Goal: Task Accomplishment & Management: Manage account settings

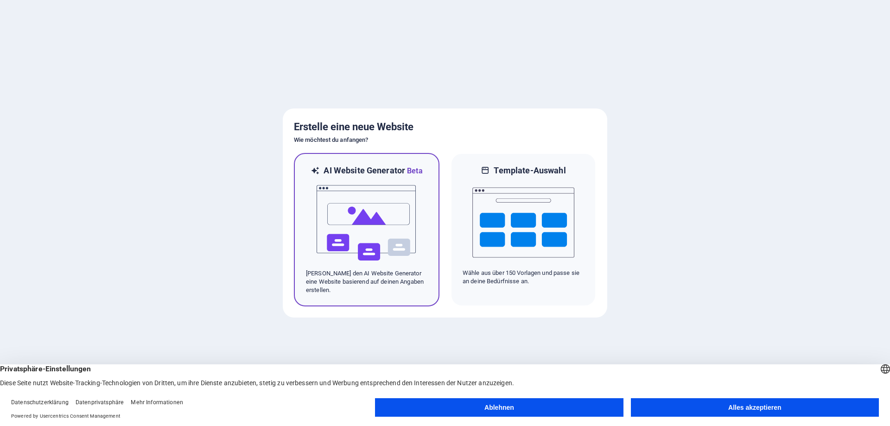
click at [384, 212] on img at bounding box center [367, 223] width 102 height 93
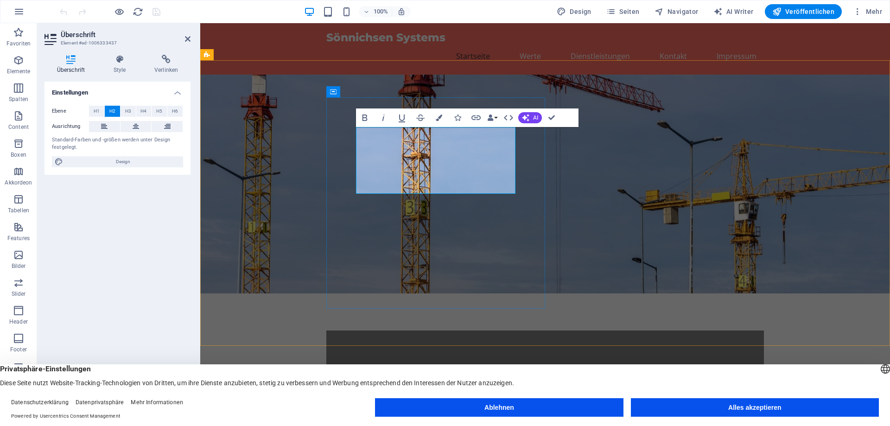
click at [357, 362] on span "Willkommen bei Sönnichsen Systems" at bounding box center [504, 371] width 297 height 18
click at [536, 330] on div "Willkommen bei Sönnichsen Systems Wir sind Ihr Partner für maßgeschneiderte Lös…" at bounding box center [544, 391] width 437 height 122
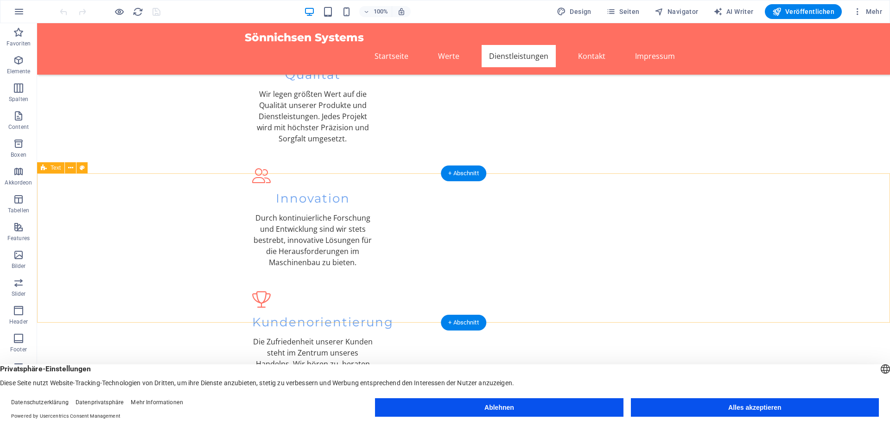
scroll to position [713, 0]
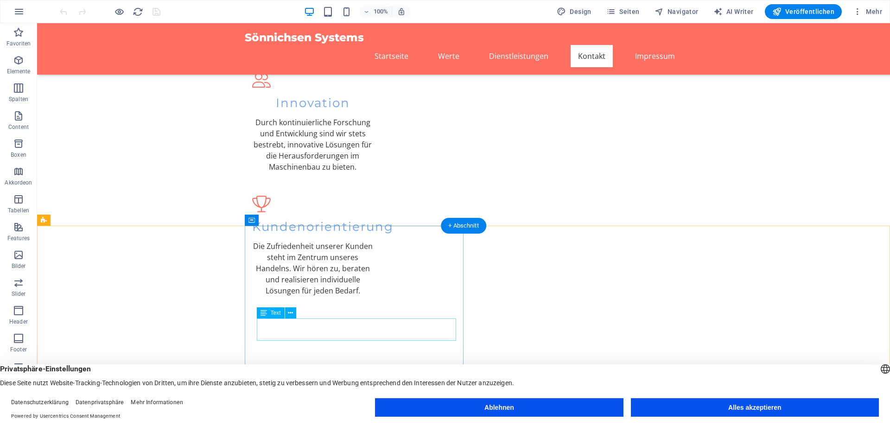
click at [266, 313] on icon at bounding box center [263, 312] width 6 height 11
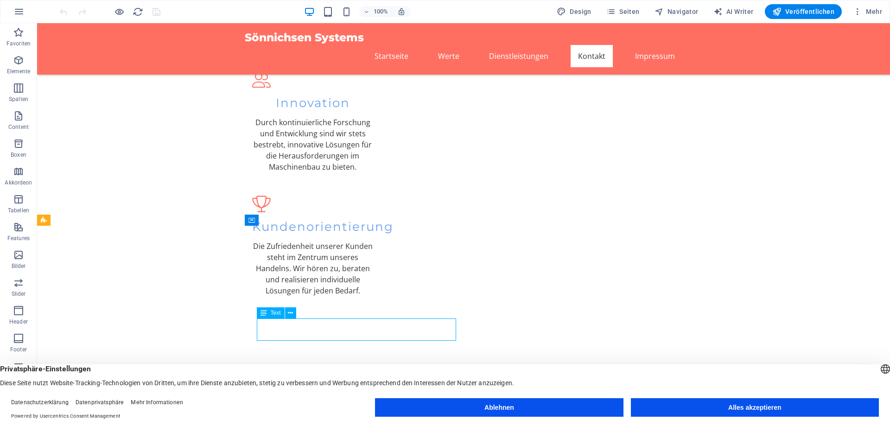
click at [266, 313] on icon at bounding box center [263, 312] width 6 height 11
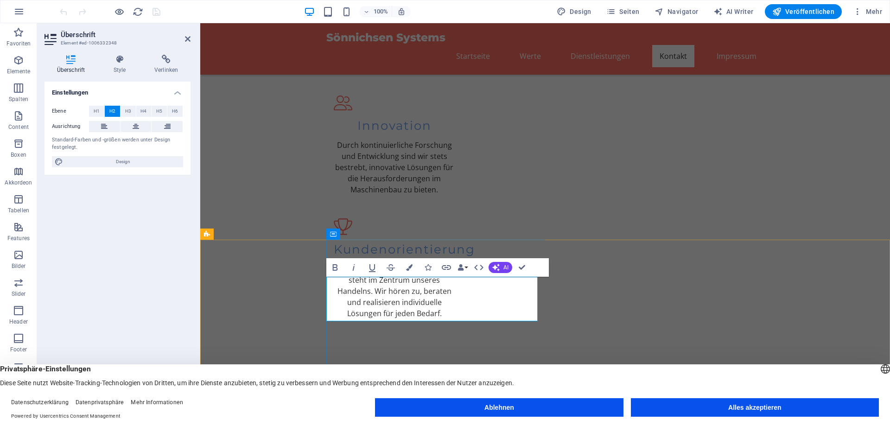
scroll to position [713, 0]
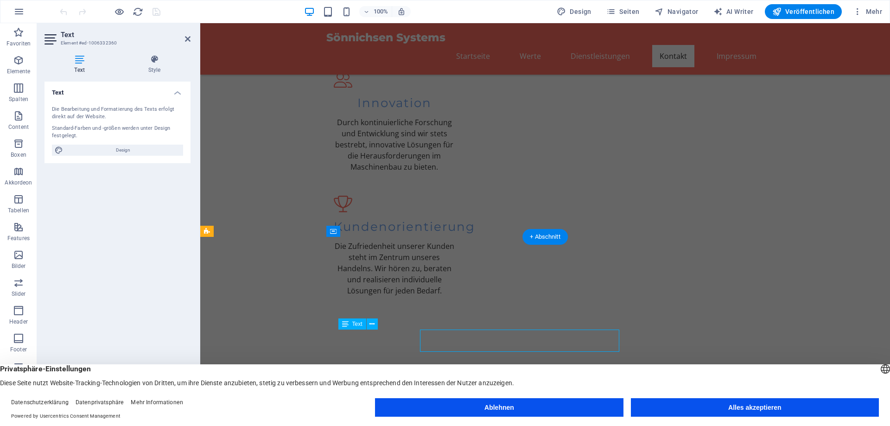
scroll to position [702, 0]
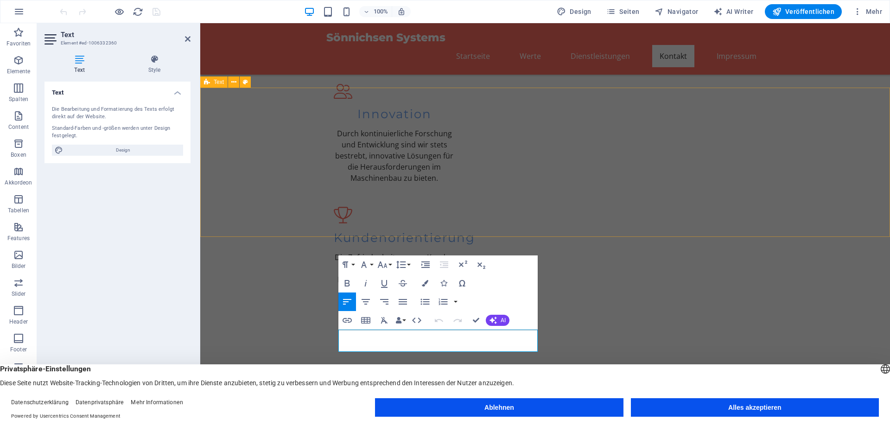
drag, startPoint x: 705, startPoint y: 288, endPoint x: 484, endPoint y: 221, distance: 231.5
click at [166, 204] on div "Text Die Bearbeitung und Formatierung des Texts erfolgt direkt auf der Website.…" at bounding box center [117, 243] width 146 height 322
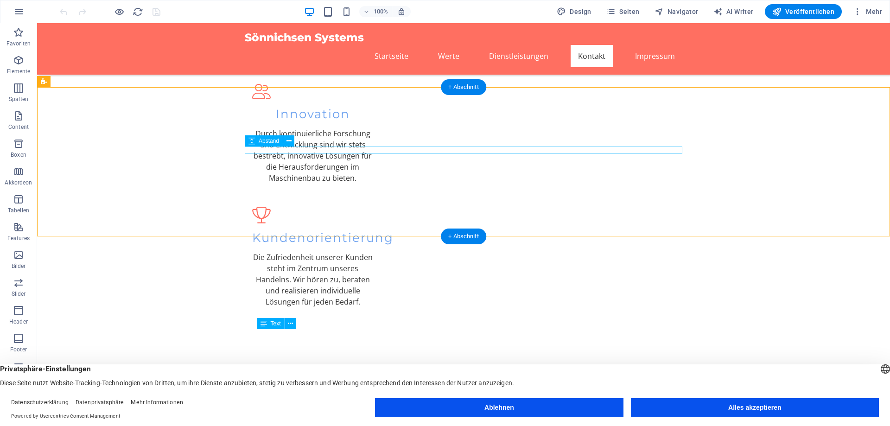
scroll to position [713, 0]
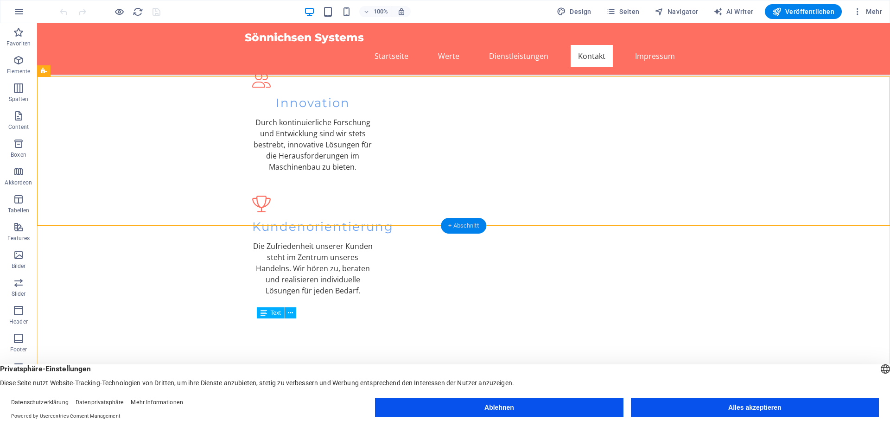
click at [459, 225] on div "+ Abschnitt" at bounding box center [463, 226] width 45 height 16
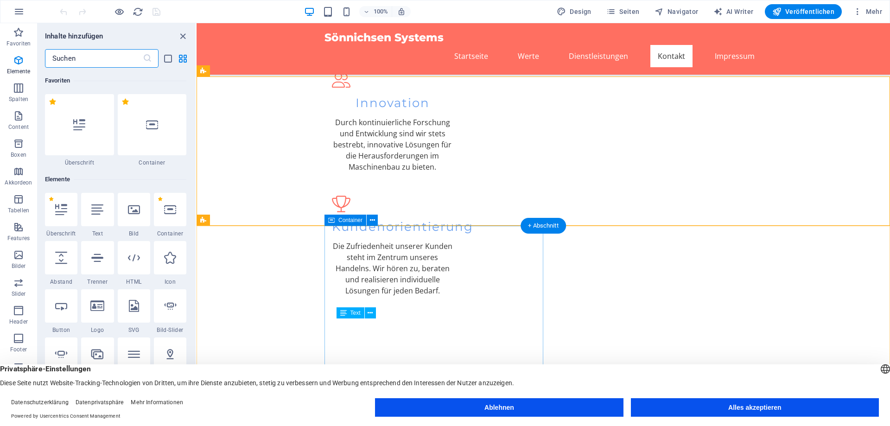
scroll to position [1622, 0]
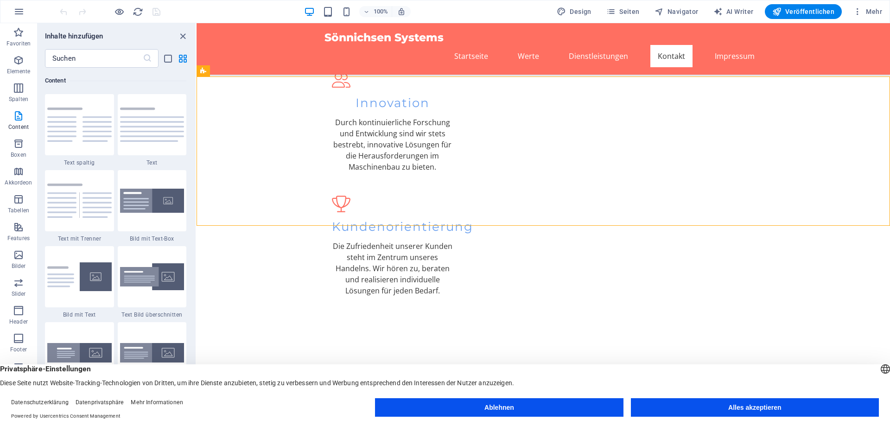
drag, startPoint x: 662, startPoint y: 405, endPoint x: 280, endPoint y: 345, distance: 386.1
click at [662, 405] on button "Alles akzeptieren" at bounding box center [755, 407] width 248 height 19
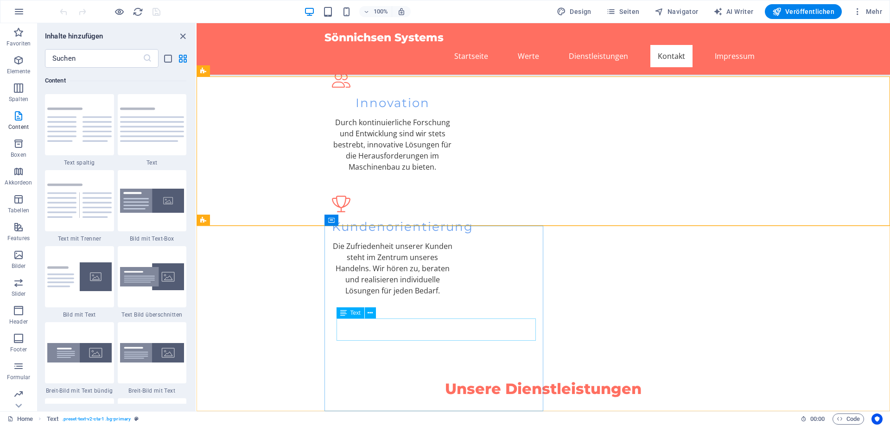
click at [357, 315] on span "Text" at bounding box center [355, 313] width 10 height 6
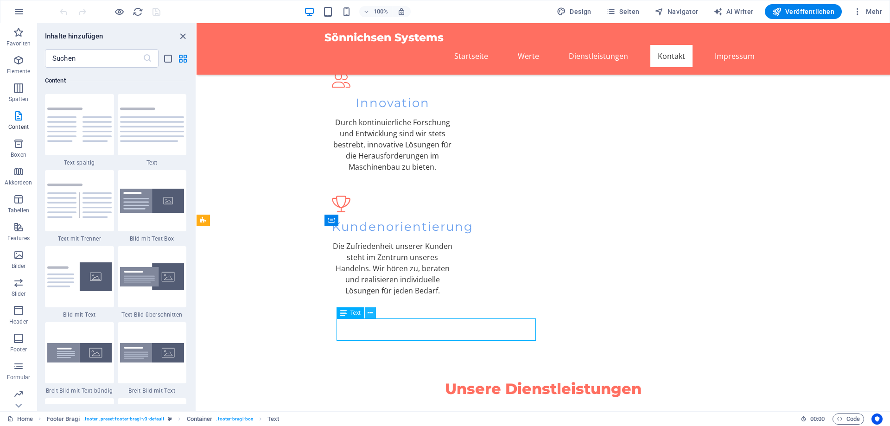
click at [371, 311] on icon at bounding box center [370, 313] width 5 height 10
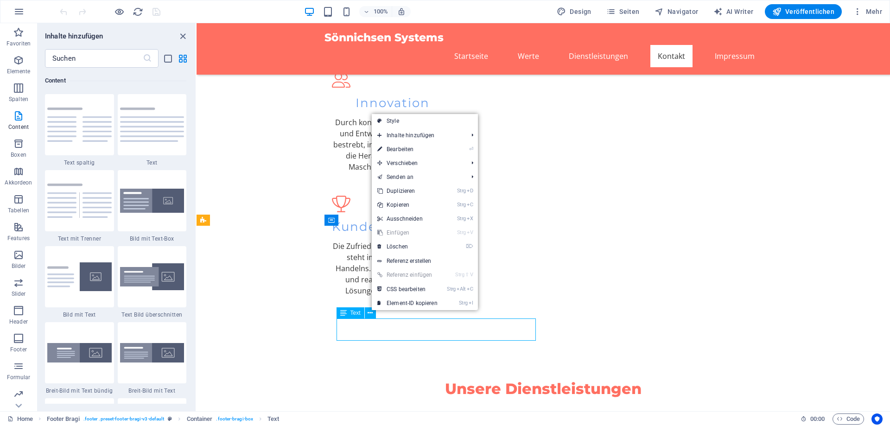
click at [345, 311] on icon at bounding box center [343, 312] width 6 height 11
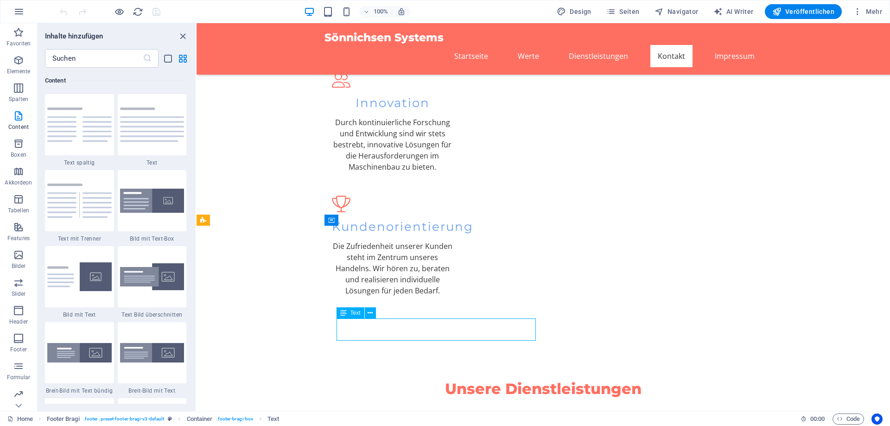
click at [345, 311] on icon at bounding box center [343, 312] width 6 height 11
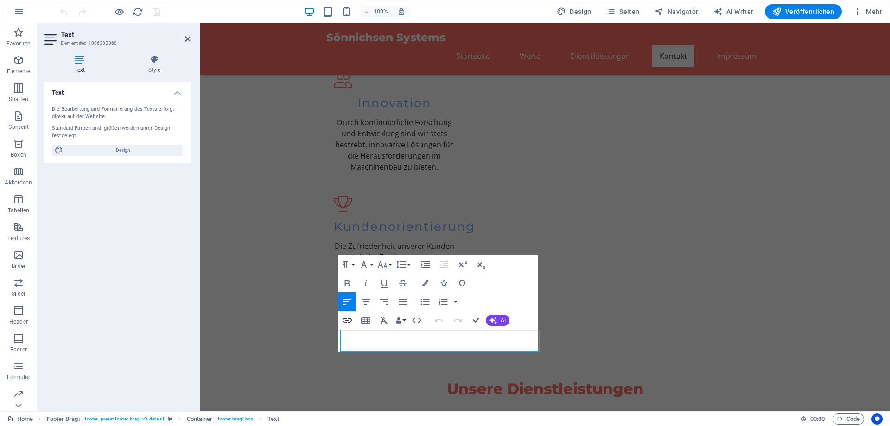
scroll to position [702, 0]
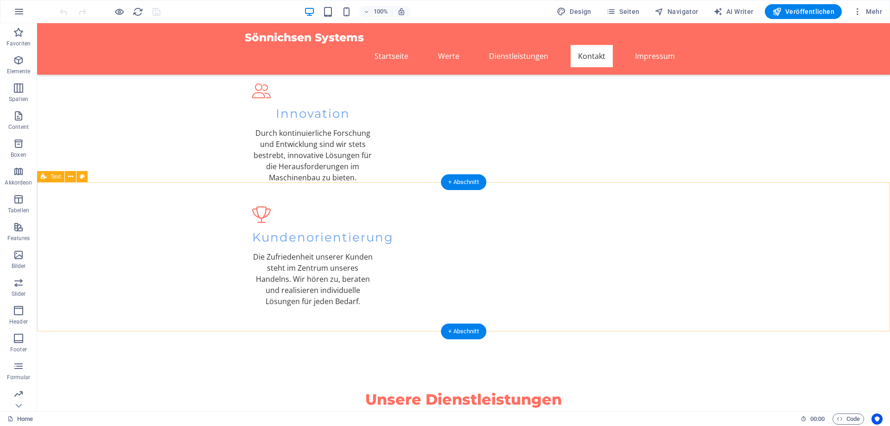
scroll to position [713, 0]
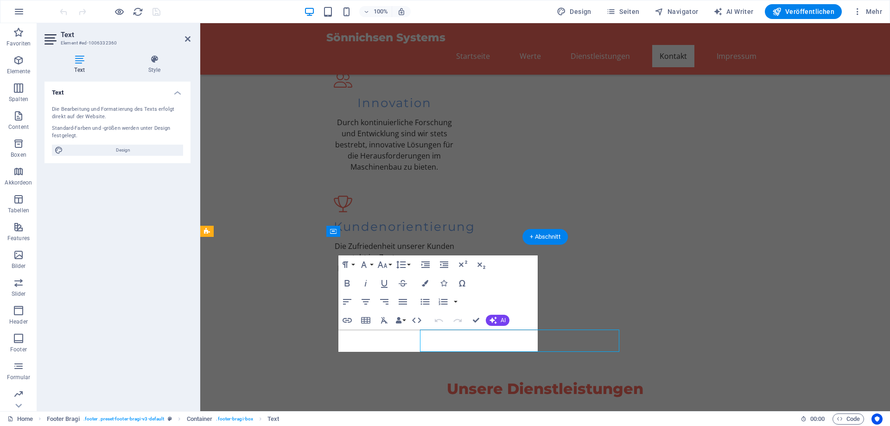
scroll to position [702, 0]
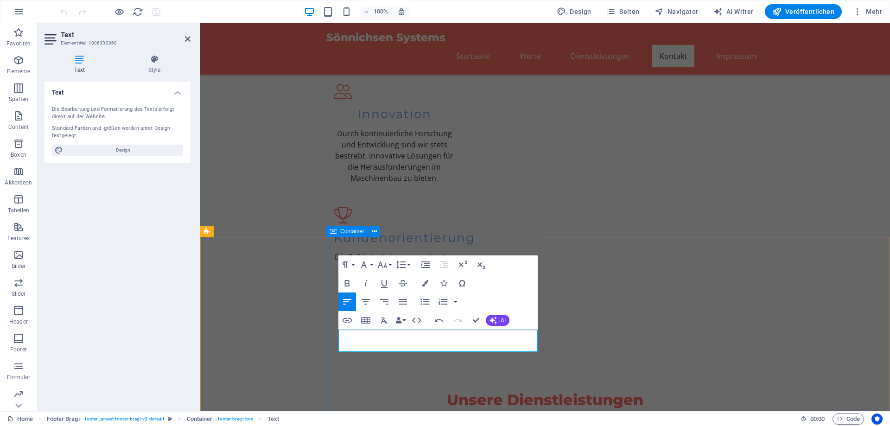
drag, startPoint x: 406, startPoint y: 335, endPoint x: 285, endPoint y: 335, distance: 121.0
drag, startPoint x: 415, startPoint y: 343, endPoint x: 323, endPoint y: 349, distance: 91.9
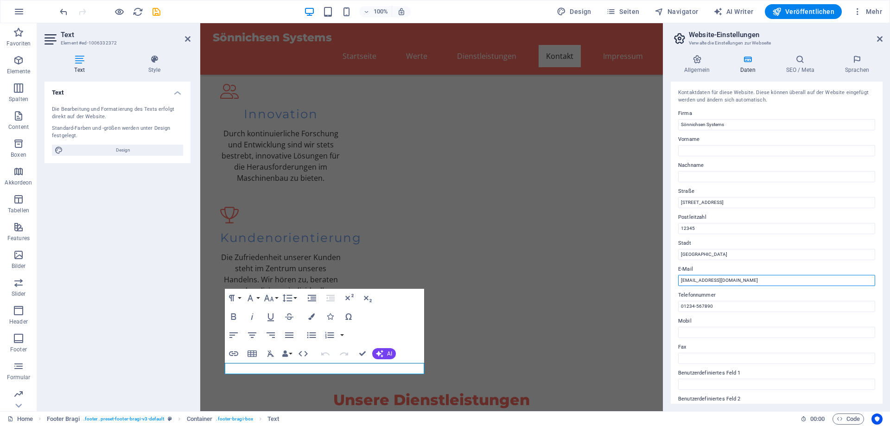
drag, startPoint x: 721, startPoint y: 282, endPoint x: 756, endPoint y: 287, distance: 36.1
click at [721, 281] on input "info@soennichsensystems.de" at bounding box center [776, 280] width 197 height 11
type input "info@soennichsen-systems.de"
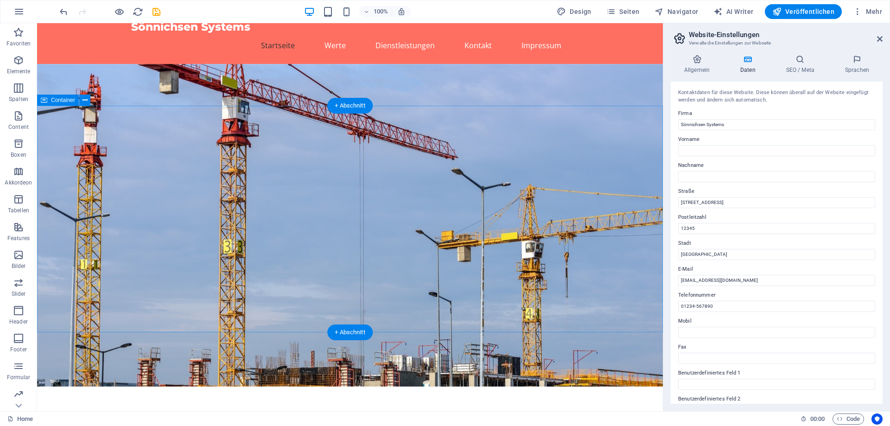
scroll to position [0, 0]
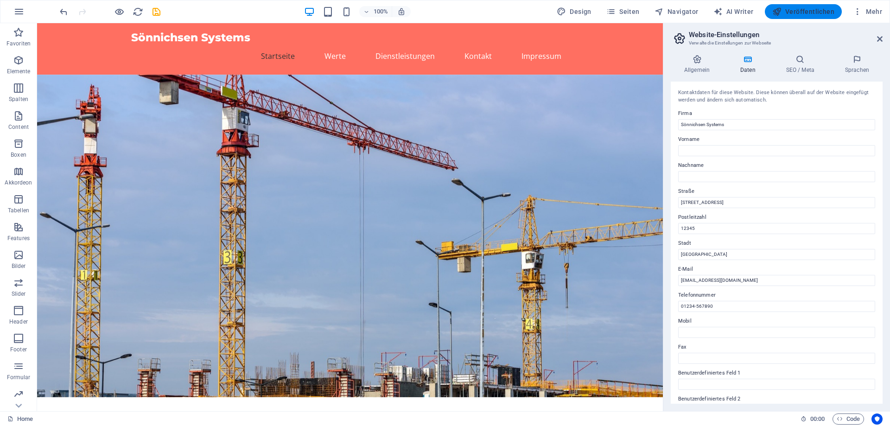
click at [805, 14] on span "Veröffentlichen" at bounding box center [803, 11] width 62 height 9
